Goal: Task Accomplishment & Management: Manage account settings

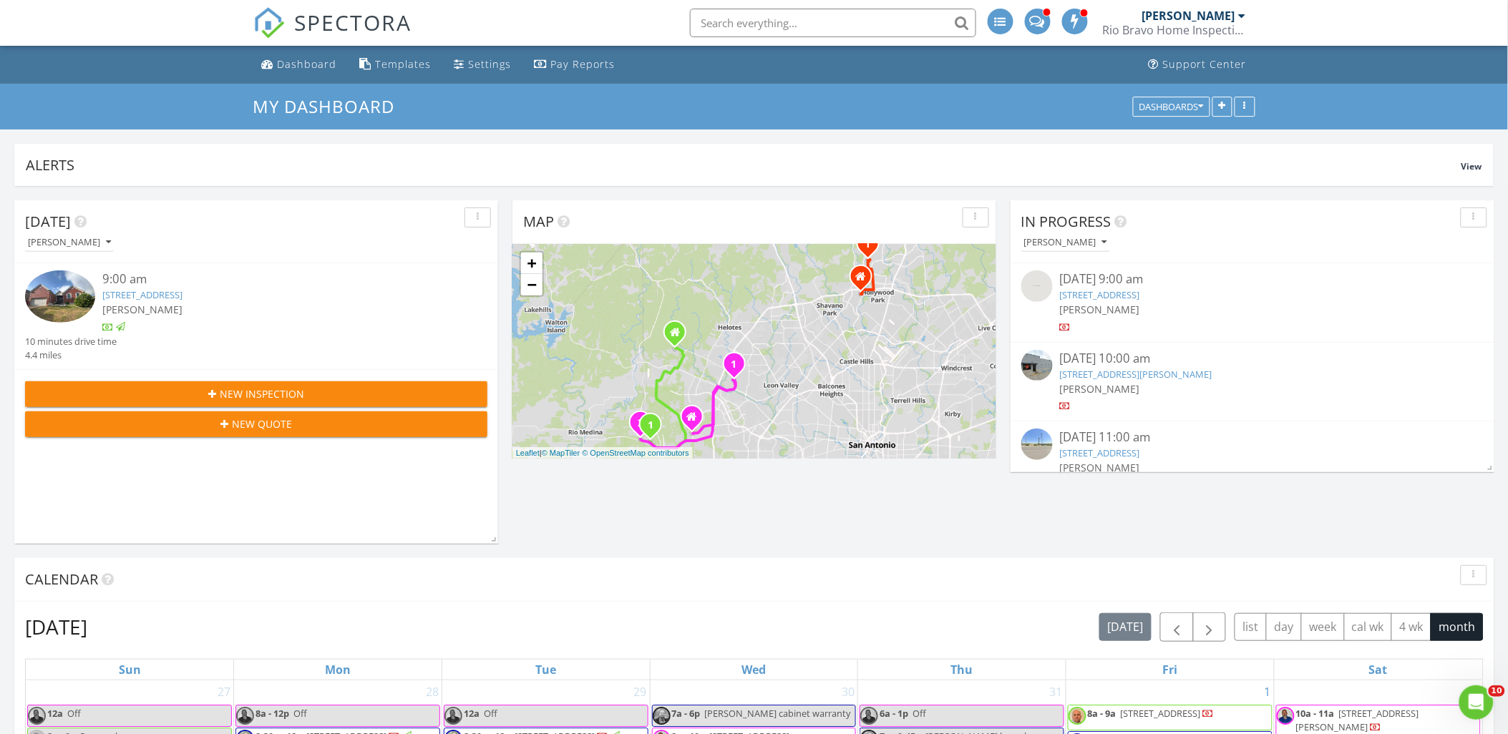
scroll to position [1399, 1534]
click at [469, 62] on div "Settings" at bounding box center [490, 64] width 43 height 14
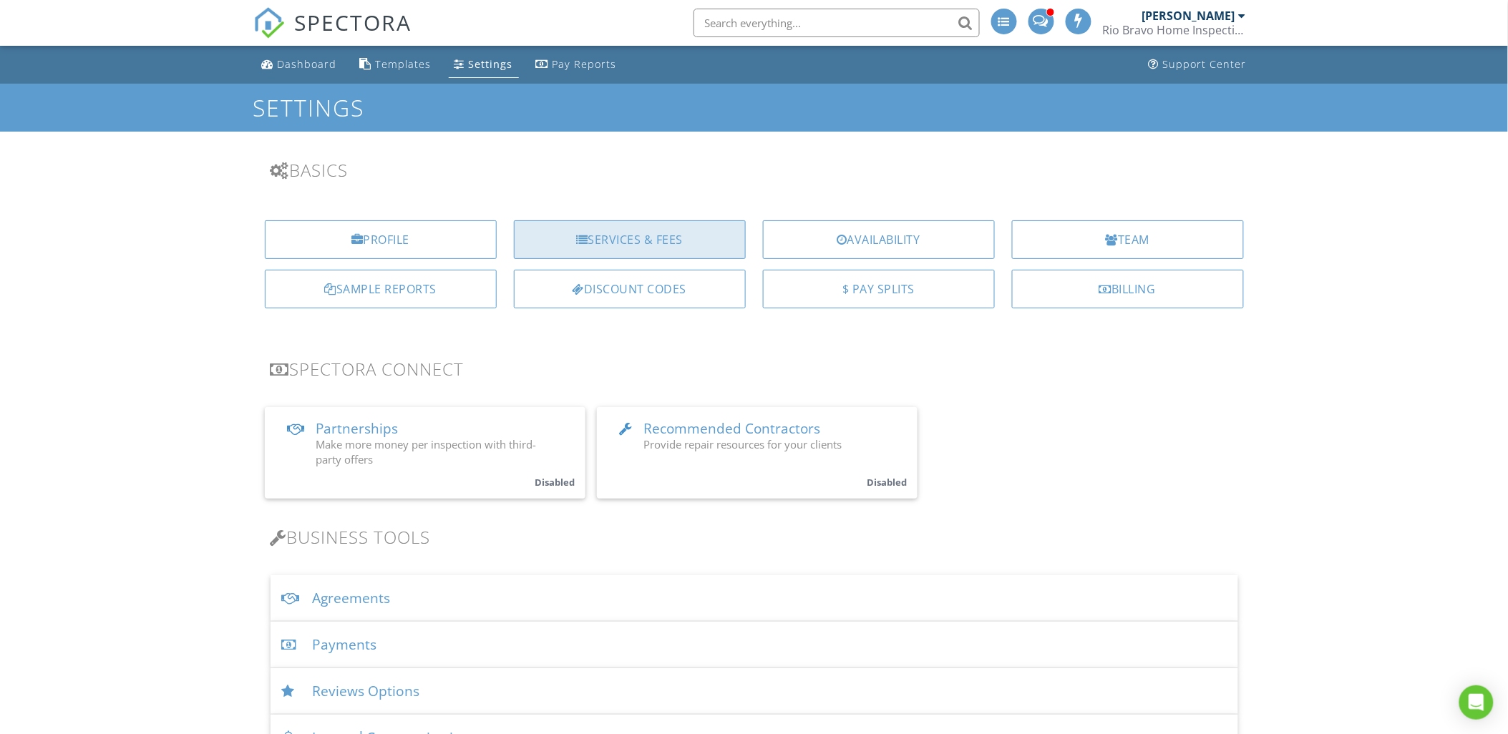
click at [628, 248] on div "Services & Fees" at bounding box center [630, 239] width 232 height 39
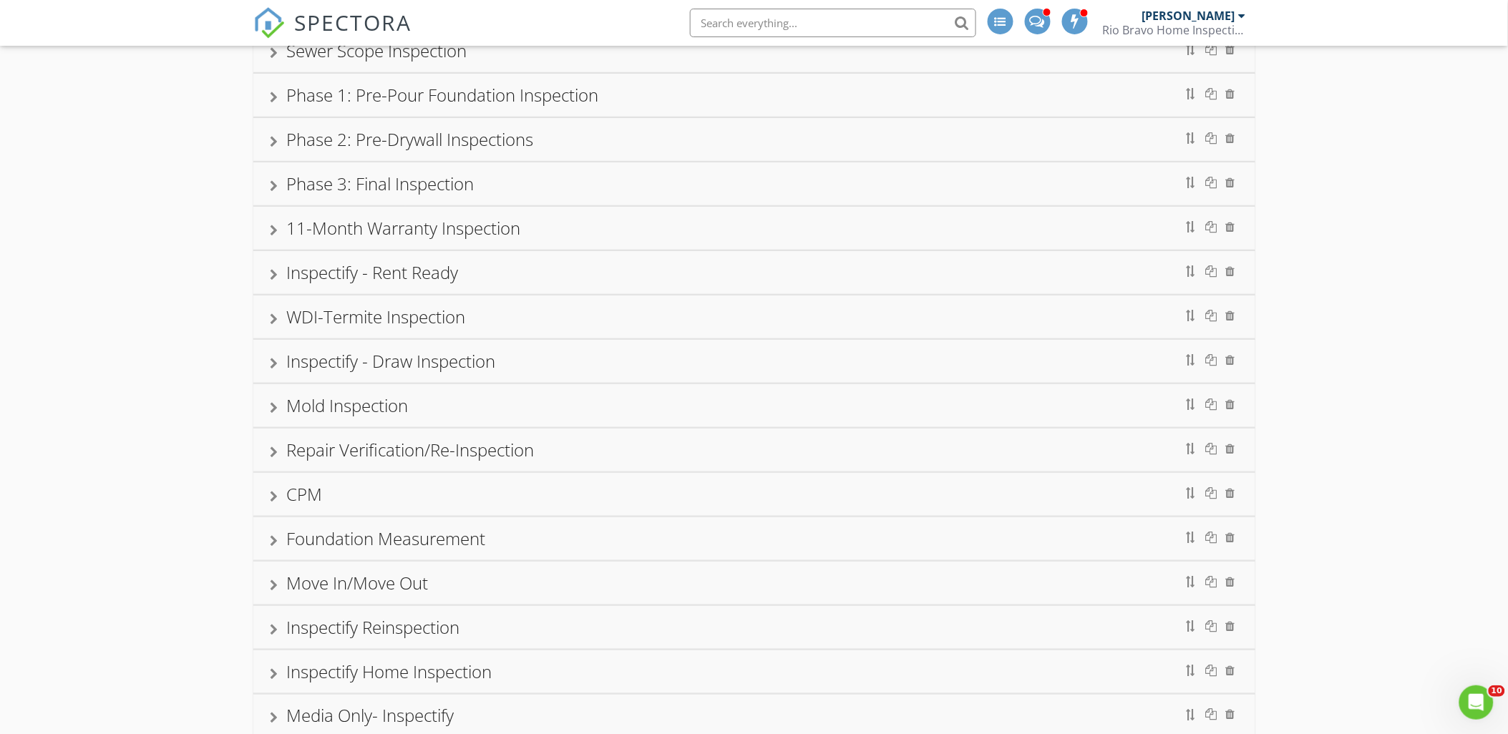
scroll to position [397, 0]
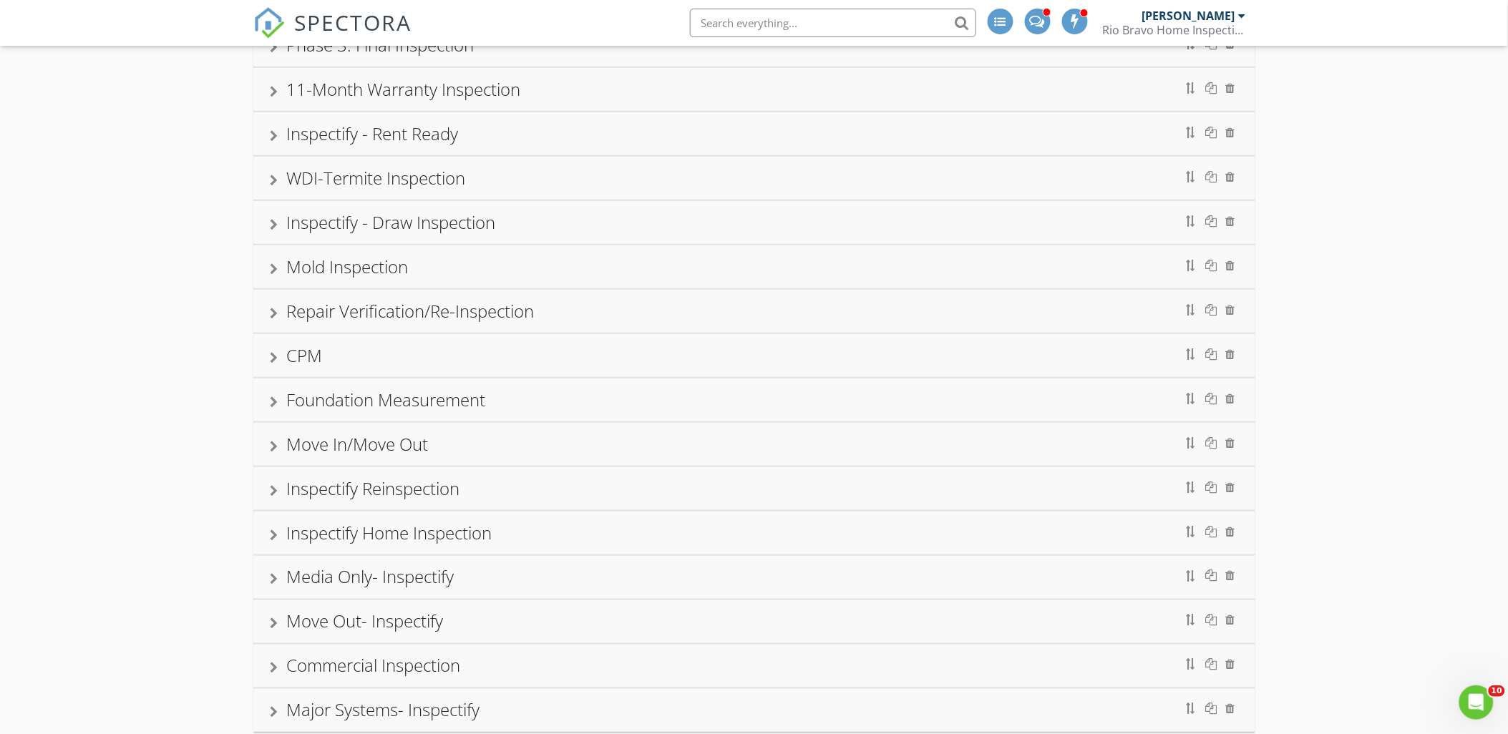
click at [265, 404] on div "Foundation Measurement" at bounding box center [754, 400] width 1002 height 43
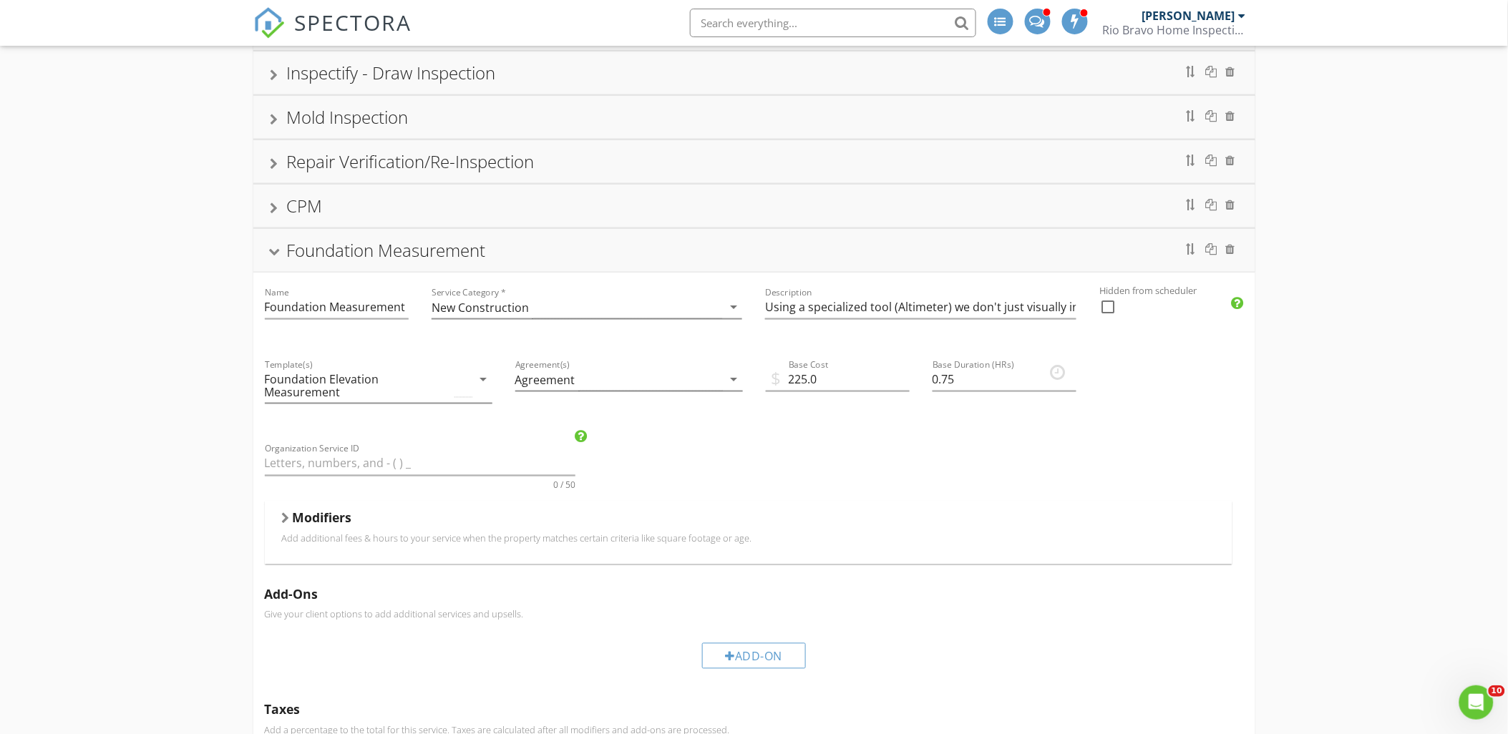
scroll to position [635, 0]
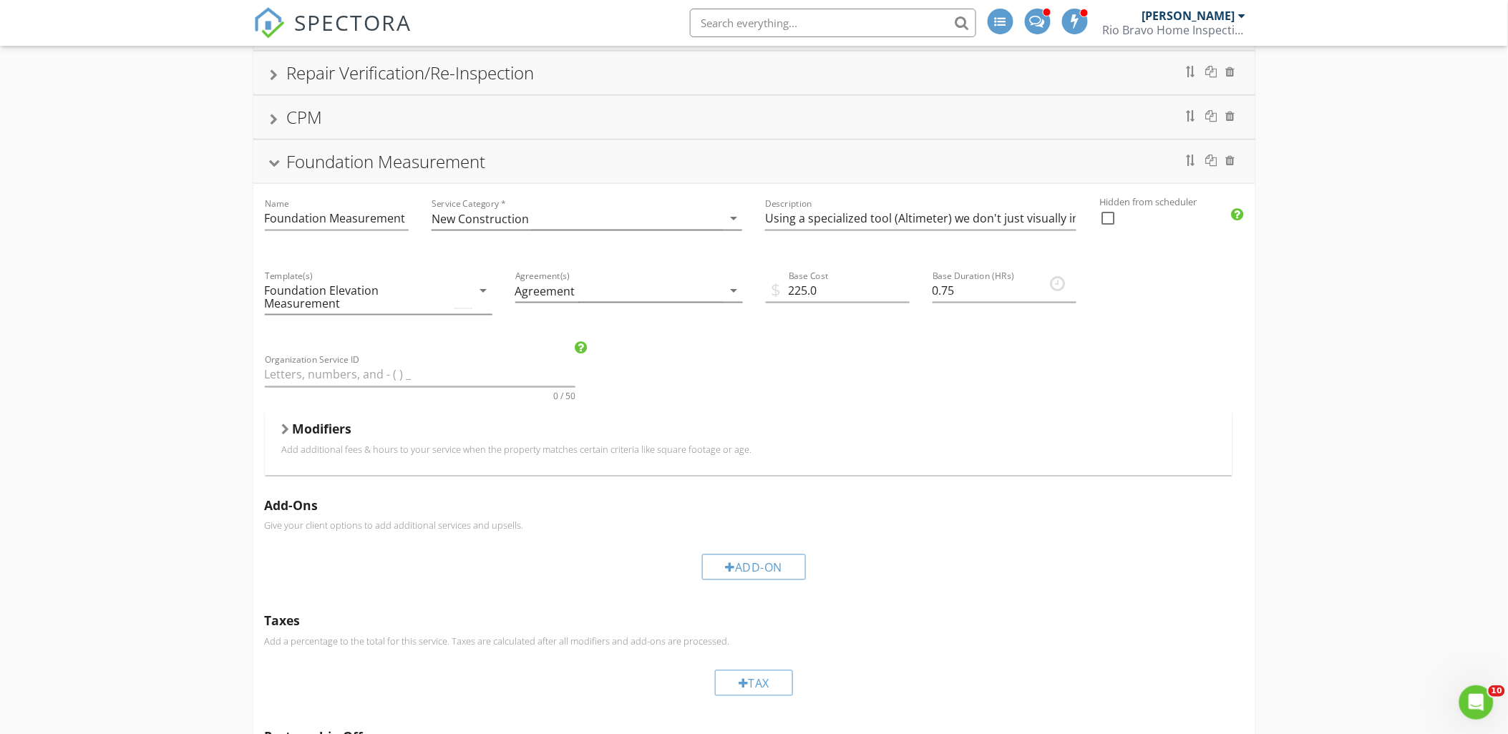
click at [273, 165] on div at bounding box center [273, 164] width 11 height 8
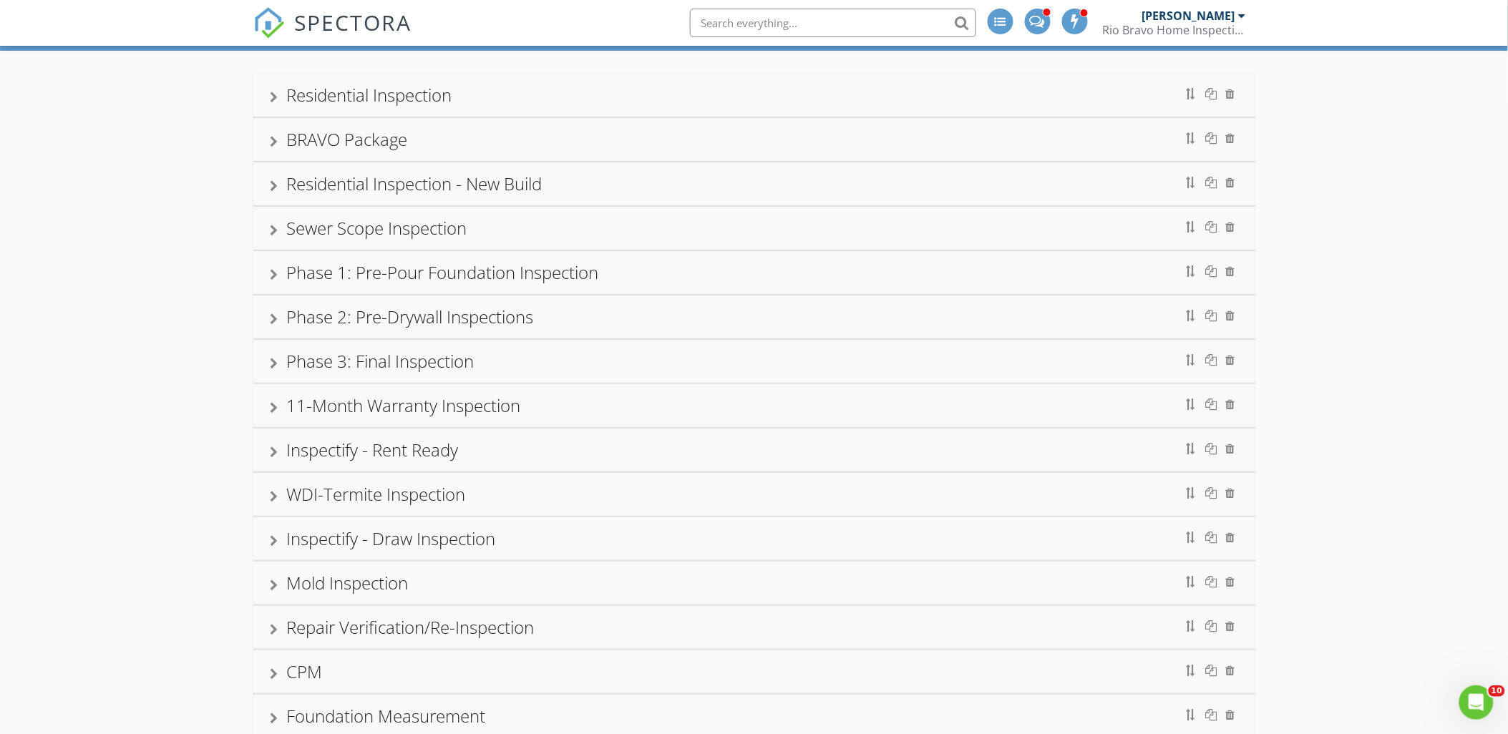
scroll to position [0, 0]
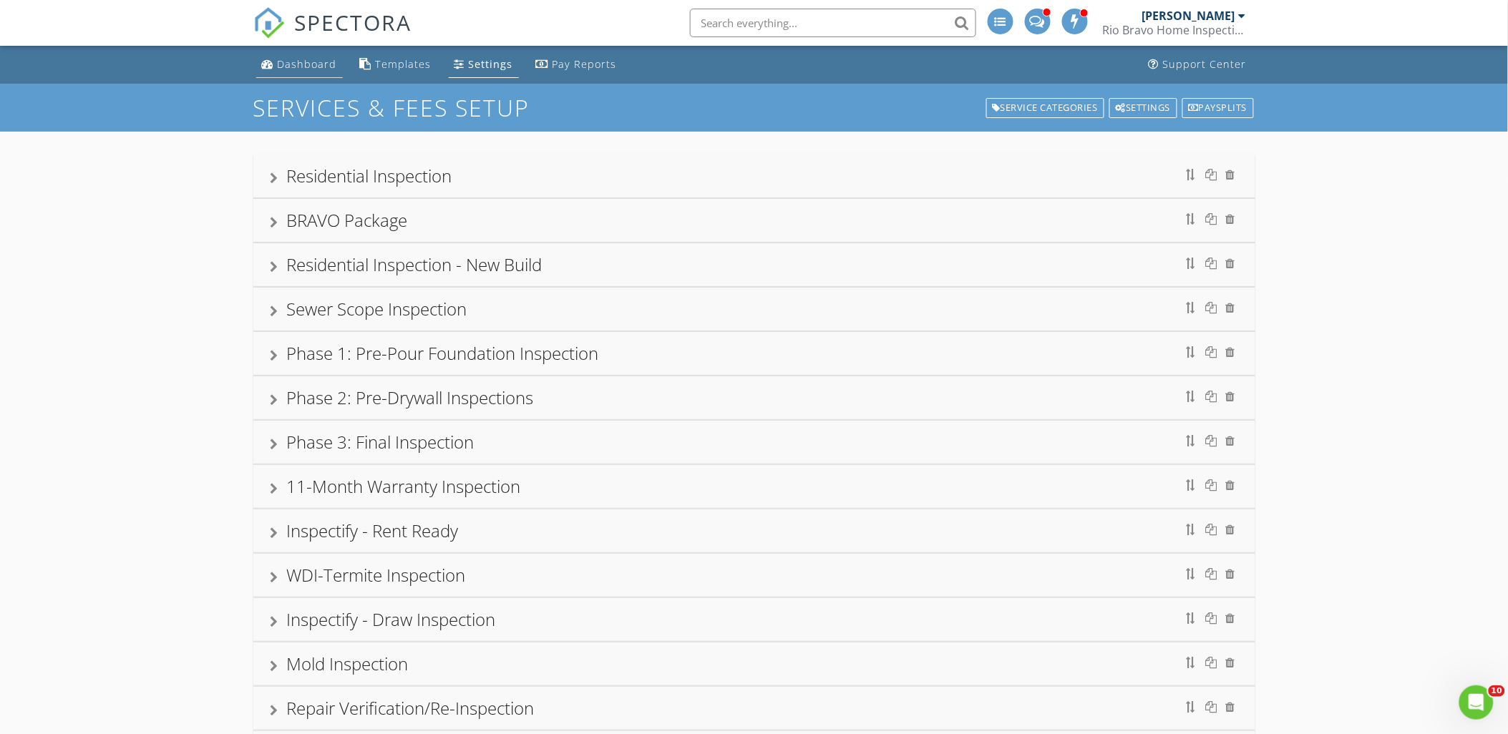
click at [298, 66] on div "Dashboard" at bounding box center [307, 64] width 59 height 14
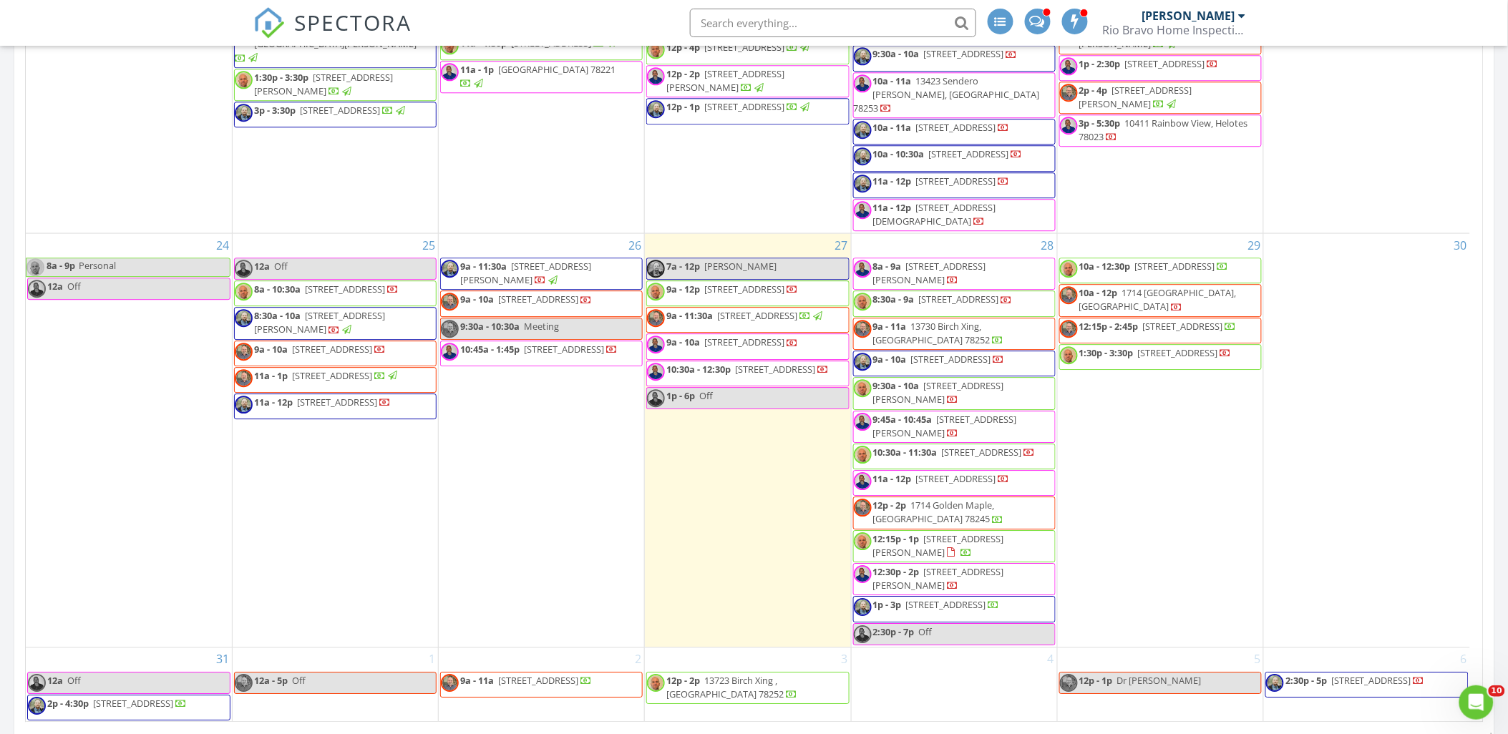
scroll to position [640, 0]
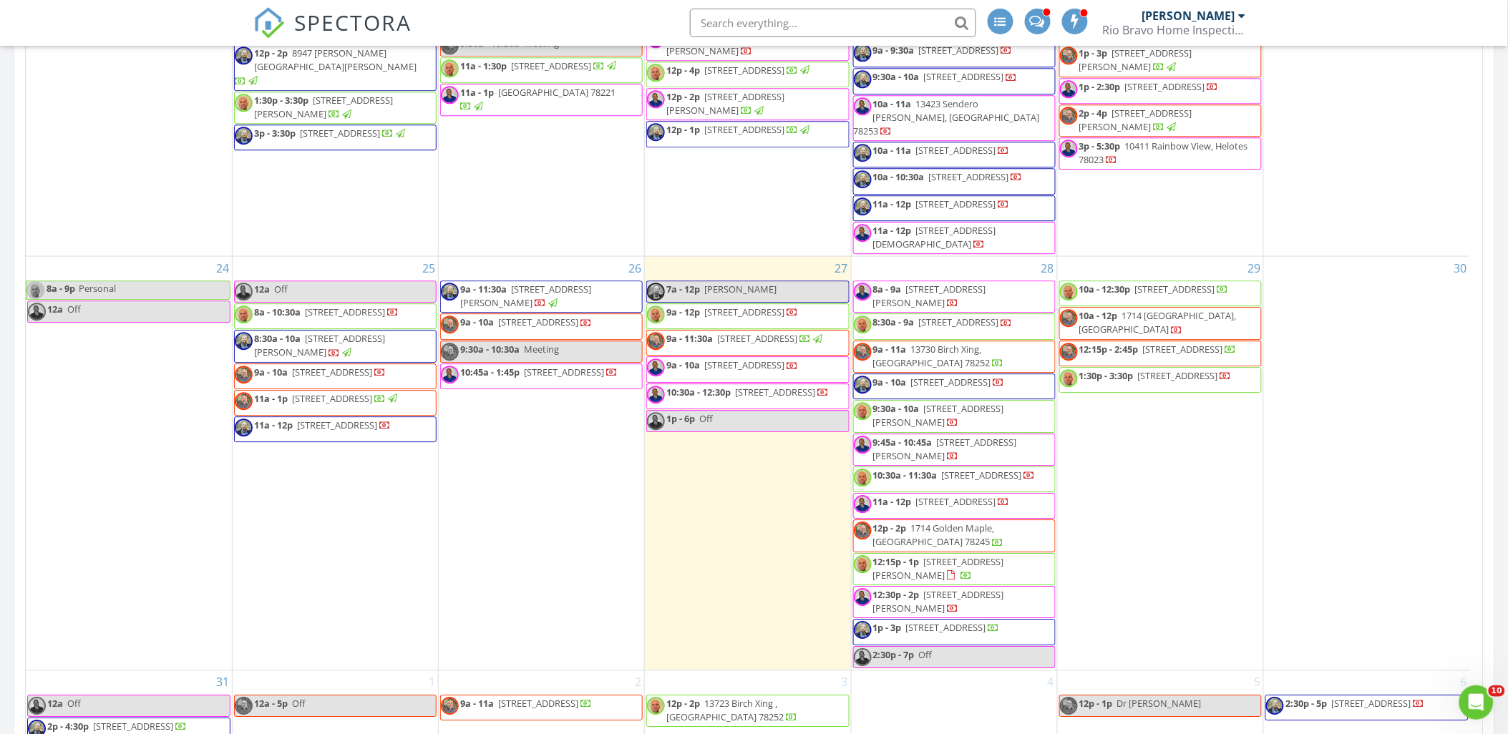
click at [1193, 343] on span "12:15p - 2:45p 100 End Gate Ln, Shavano Park 78231" at bounding box center [1148, 353] width 177 height 21
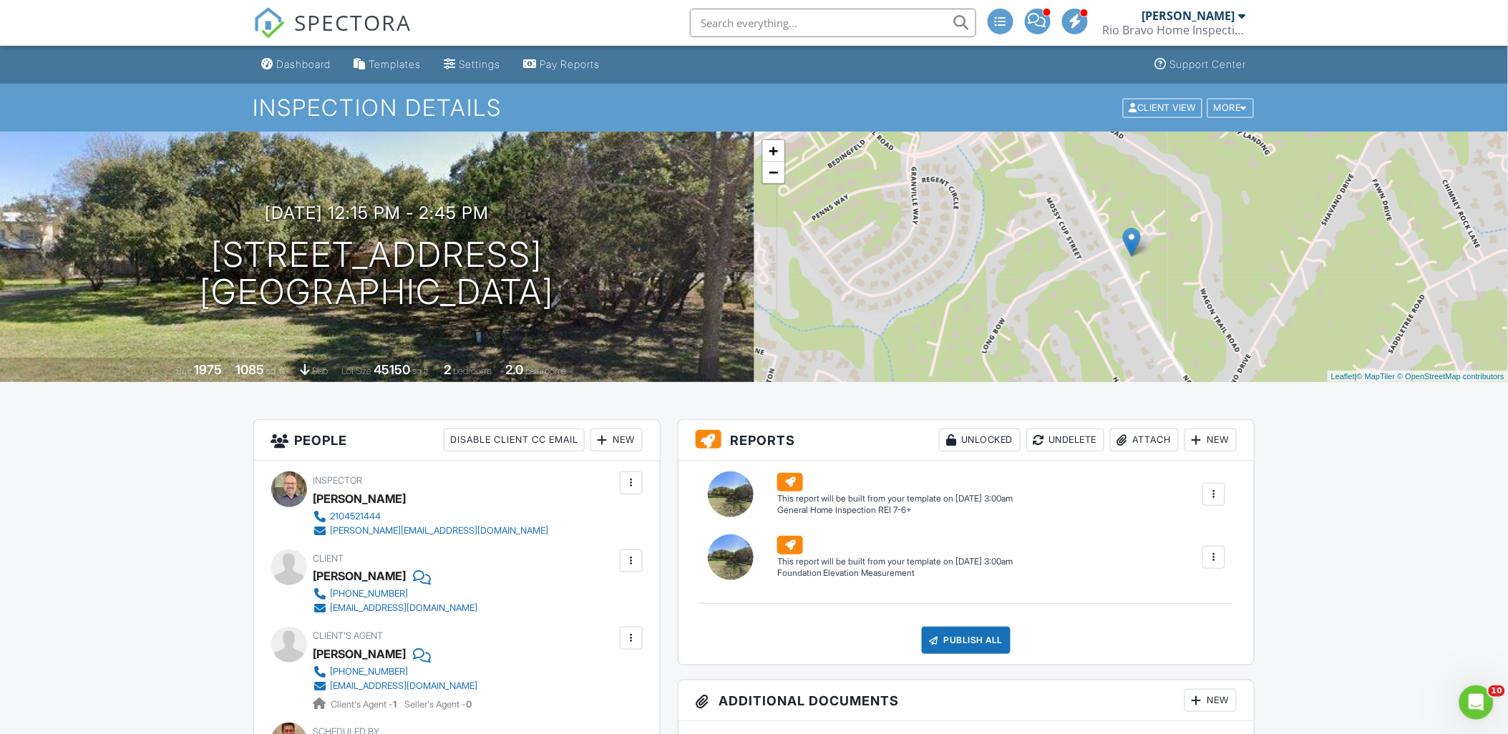
click at [1214, 559] on div at bounding box center [1214, 557] width 14 height 14
click at [1199, 631] on div "Delete" at bounding box center [1188, 634] width 30 height 16
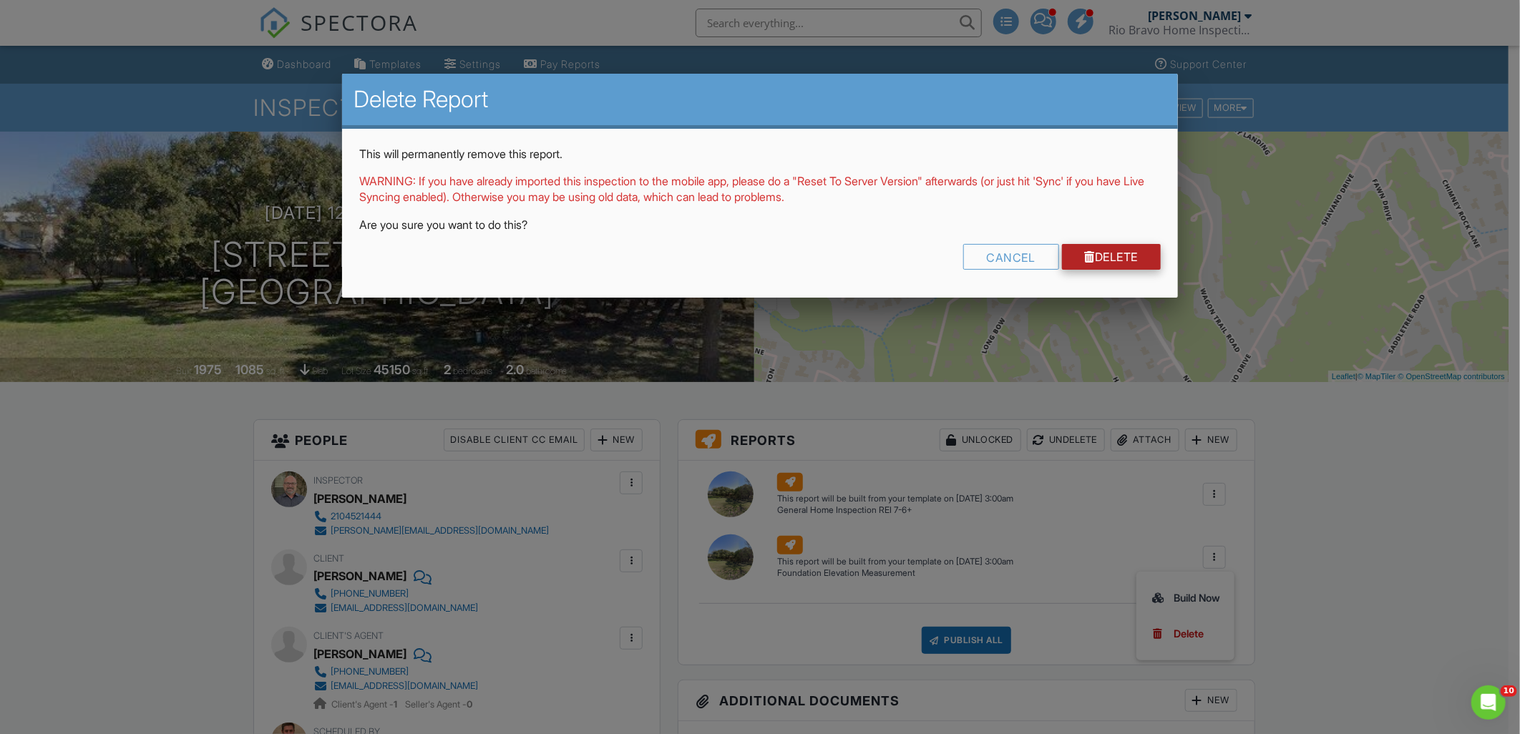
click at [1098, 248] on link "Delete" at bounding box center [1111, 257] width 99 height 26
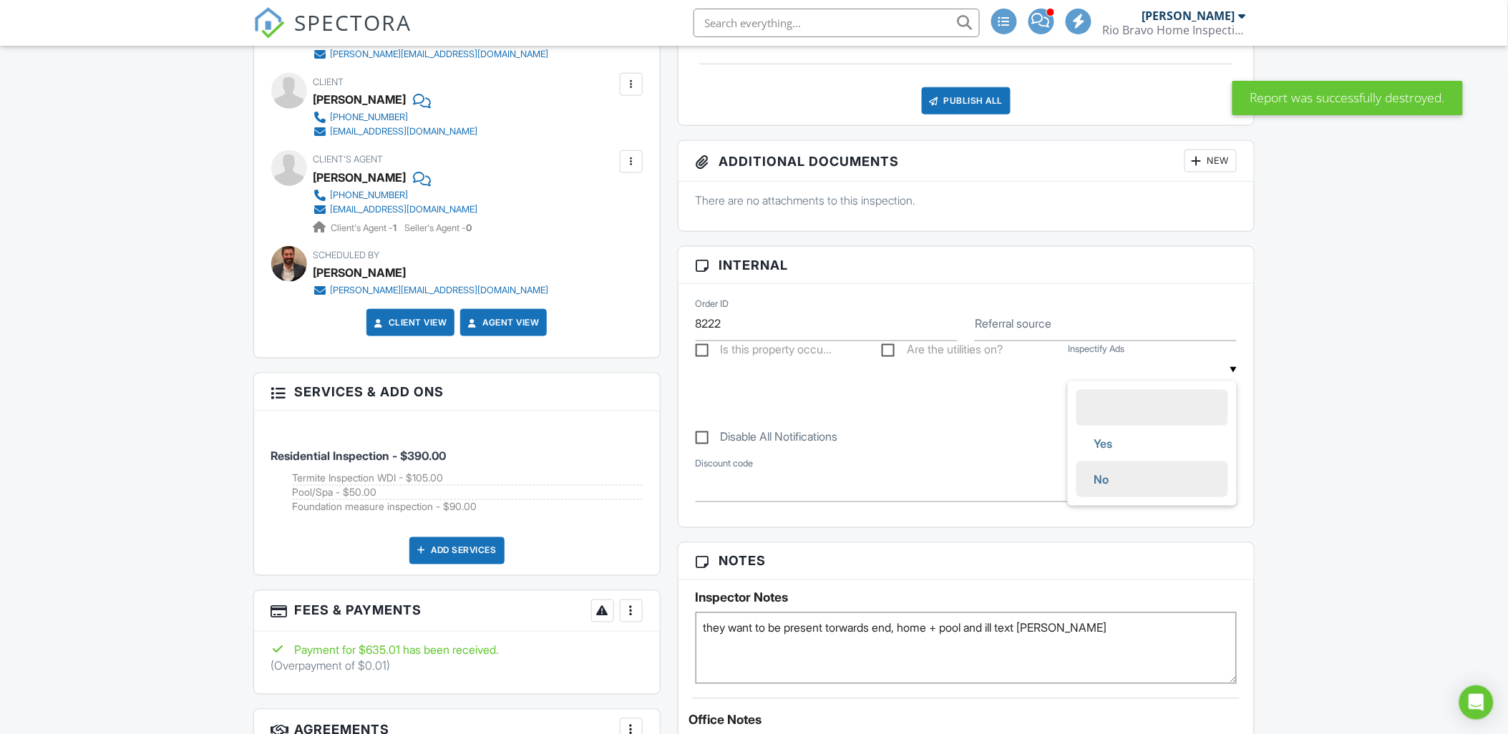
click at [1097, 477] on span "No" at bounding box center [1101, 480] width 38 height 36
type input "No"
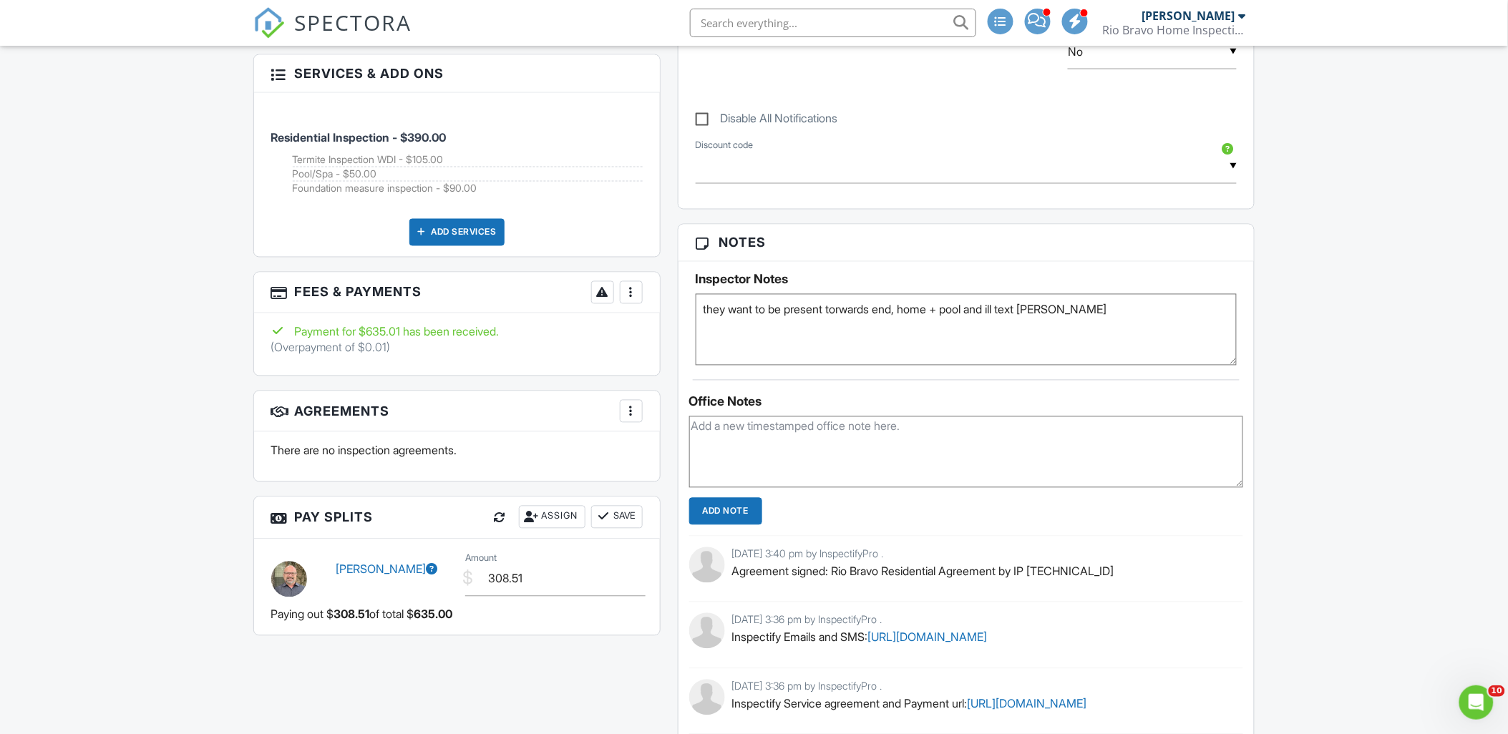
click at [910, 310] on textarea "they want to be present torwards end, home + pool and ill text [PERSON_NAME]" at bounding box center [967, 330] width 542 height 72
click at [746, 325] on textarea "they want to be present torwards end, home + pool and ill text carlos" at bounding box center [967, 330] width 542 height 72
click at [699, 311] on textarea "they want to be present torwards end, home + pool and ill text carlos" at bounding box center [967, 330] width 542 height 72
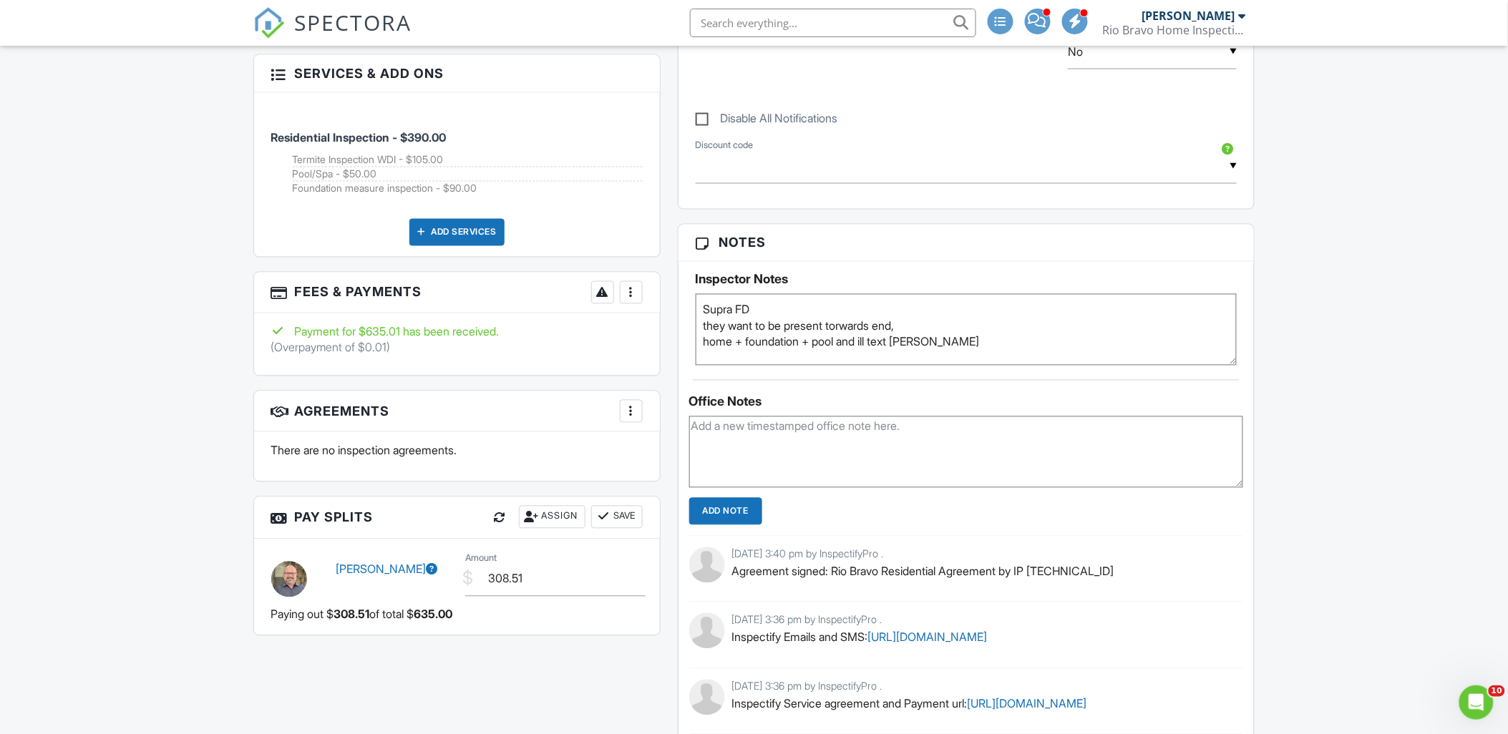
type textarea "Supra FD they want to be present torwards end, home + foundation + pool and ill…"
click at [728, 512] on input "Add Note" at bounding box center [725, 511] width 73 height 27
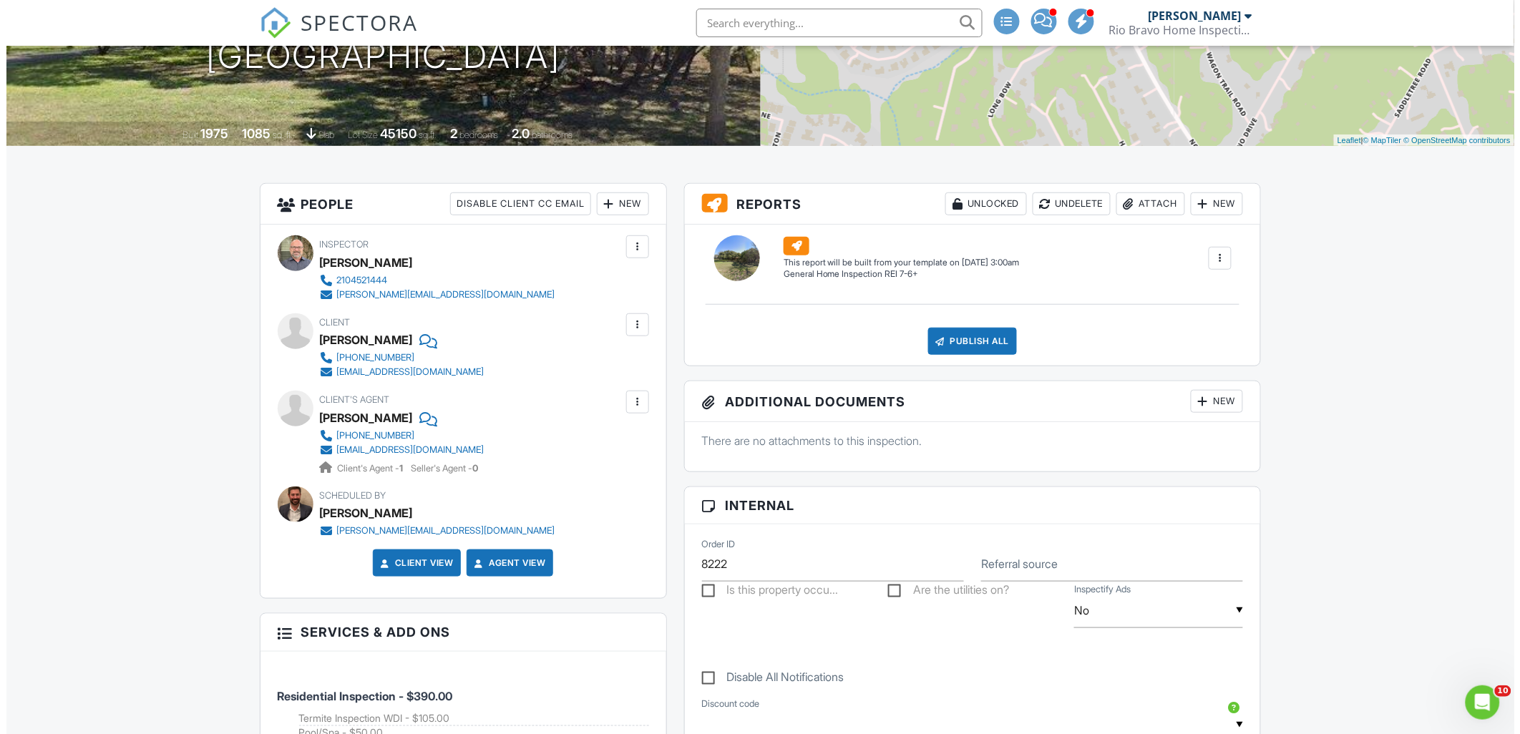
scroll to position [238, 0]
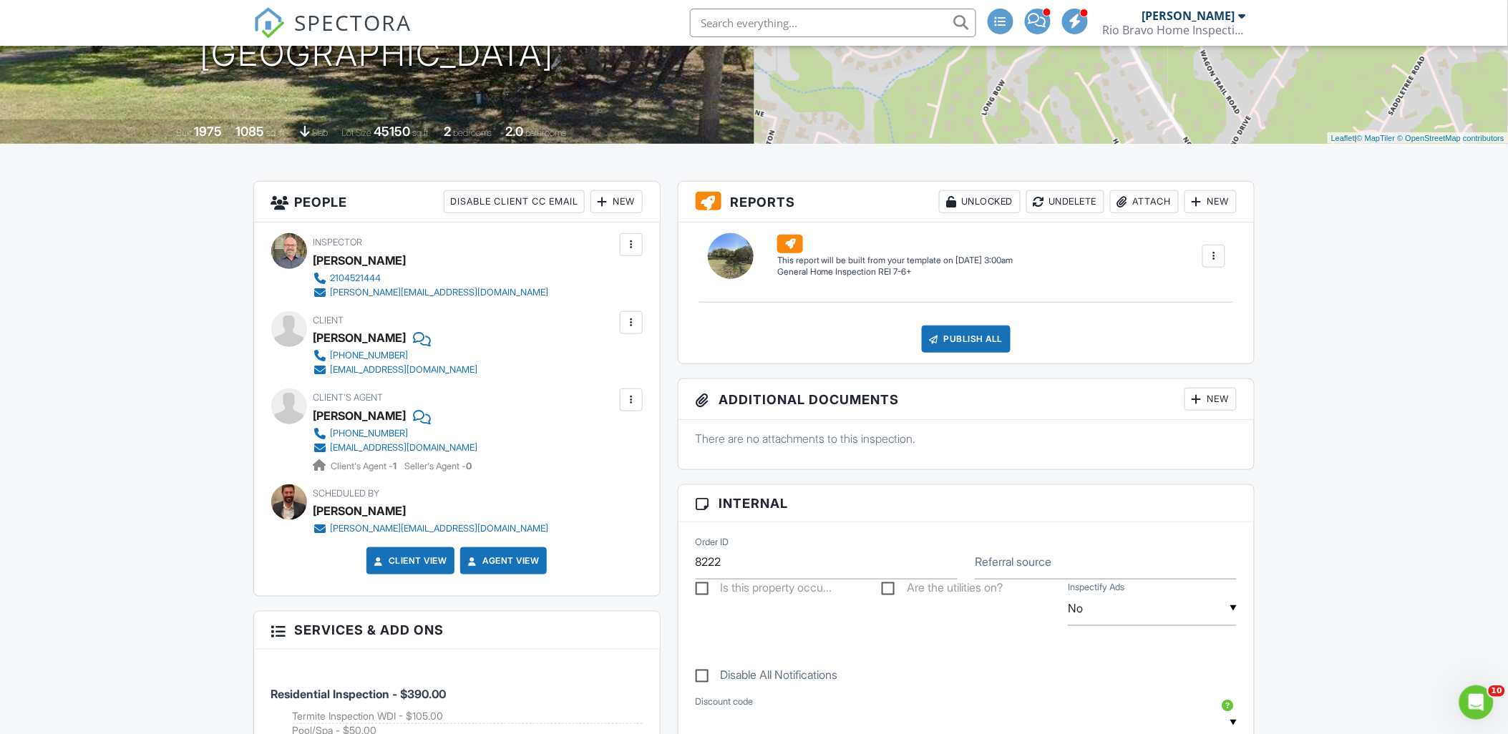
click at [621, 203] on div "New" at bounding box center [616, 201] width 52 height 23
click at [645, 354] on li "Listing Agent" at bounding box center [667, 353] width 141 height 36
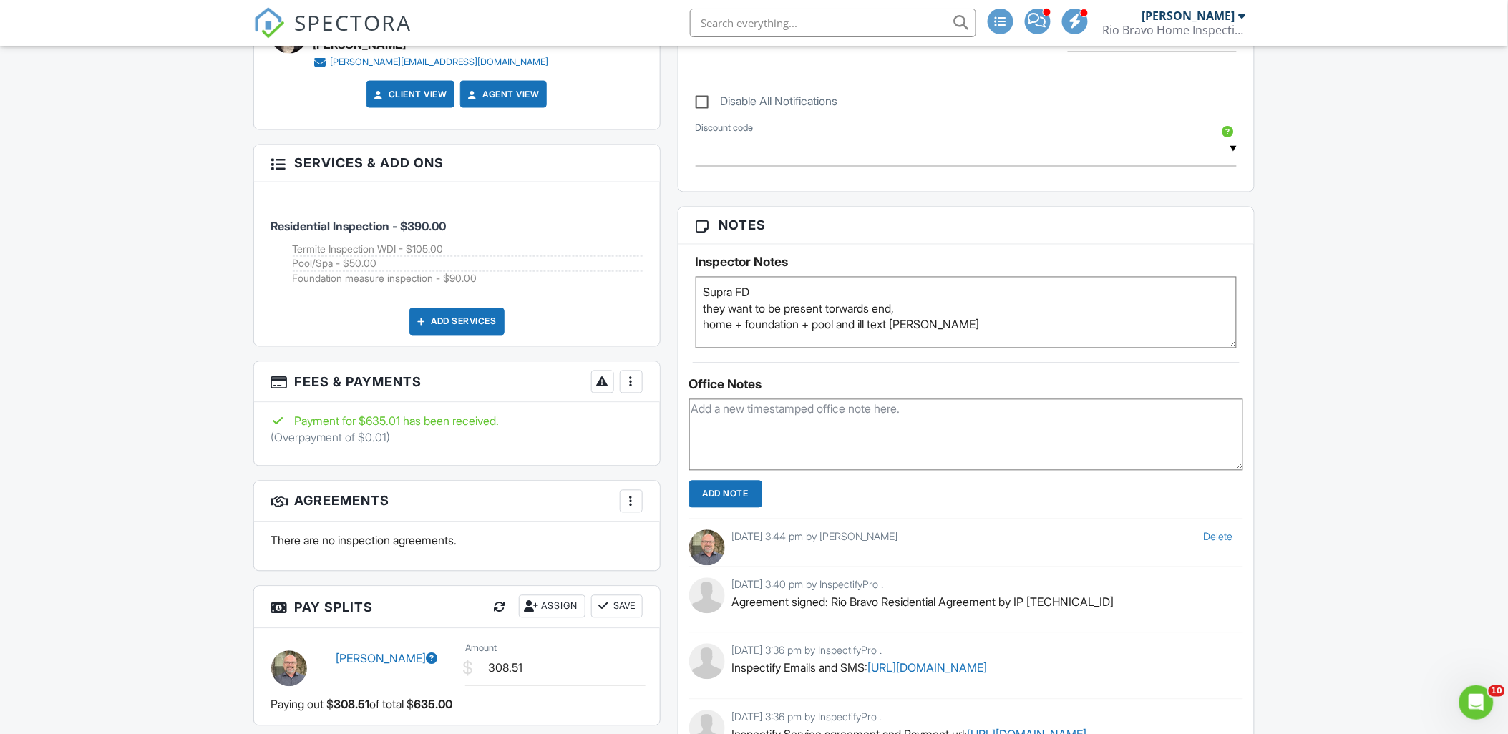
scroll to position [874, 0]
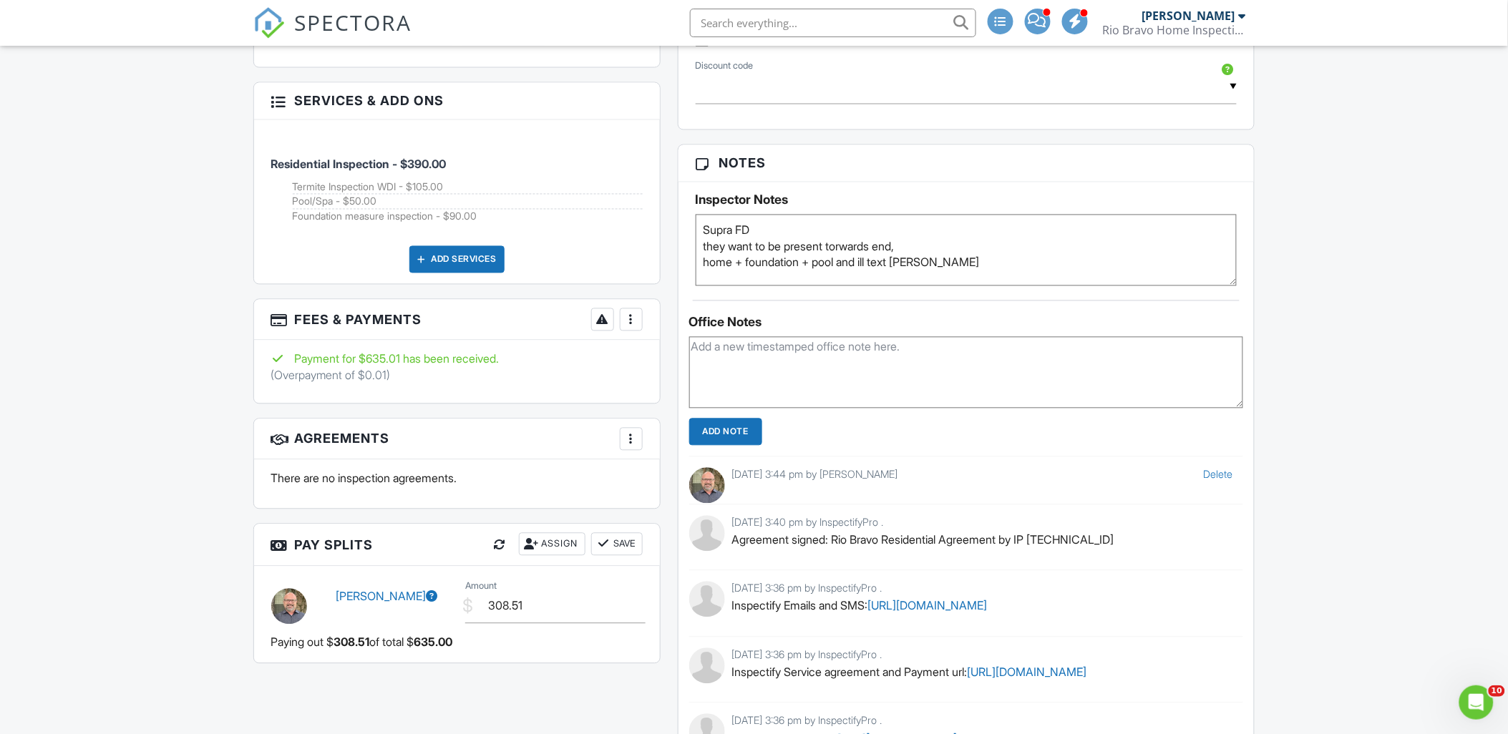
click at [1224, 473] on link "Delete" at bounding box center [1217, 475] width 29 height 12
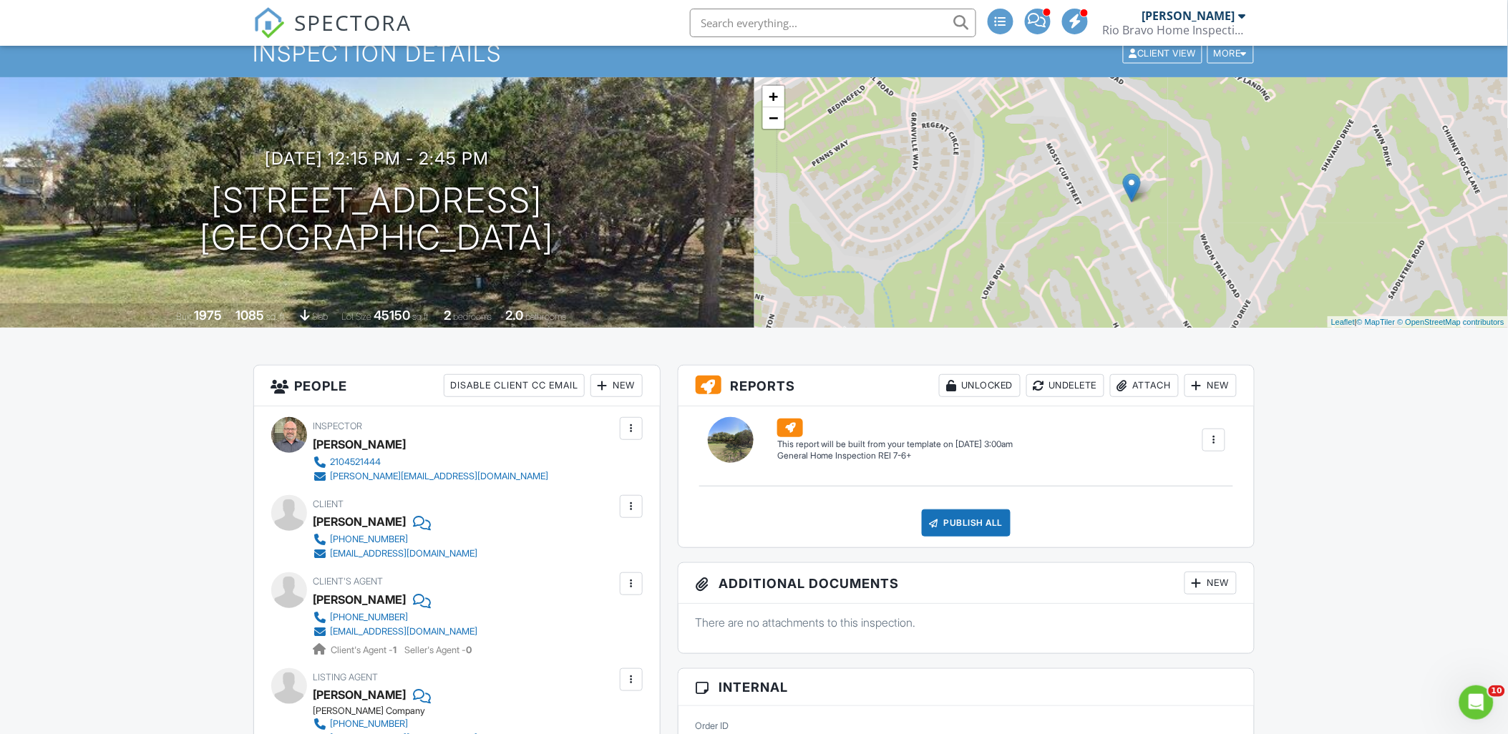
scroll to position [0, 0]
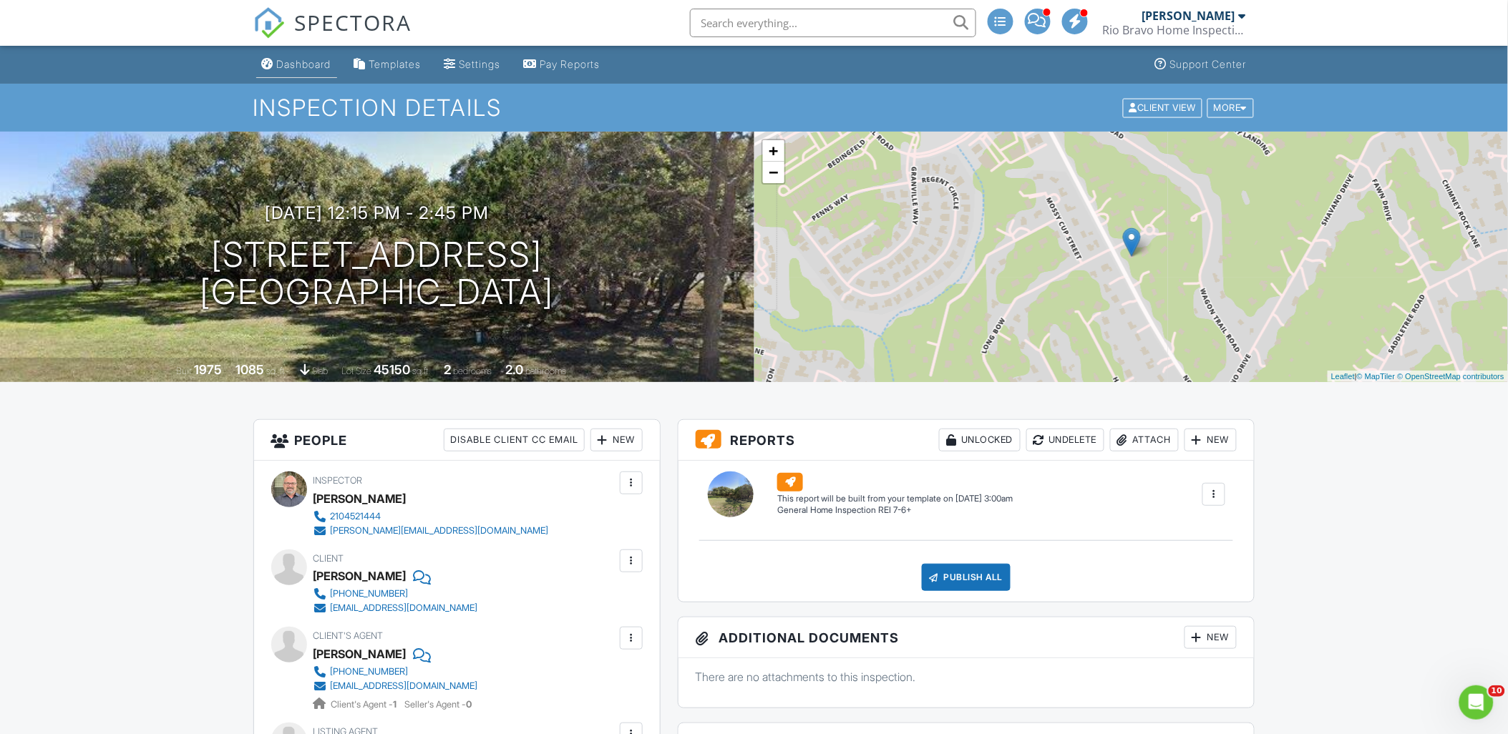
click at [290, 62] on div "Dashboard" at bounding box center [304, 64] width 54 height 12
